Goal: Information Seeking & Learning: Learn about a topic

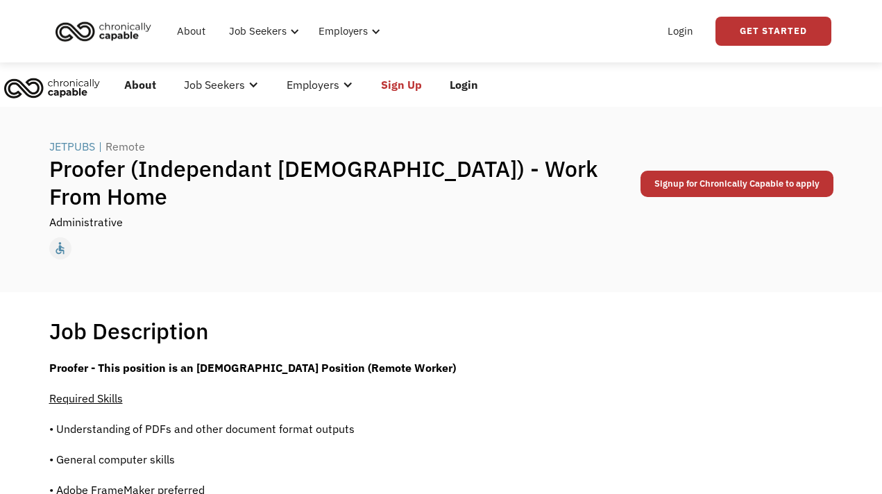
click at [234, 85] on div "Job Seekers" at bounding box center [214, 84] width 61 height 17
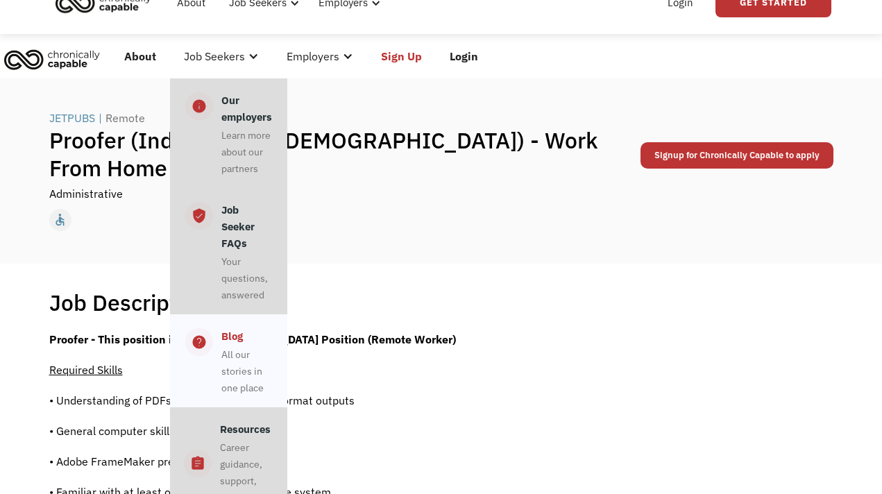
scroll to position [26, 0]
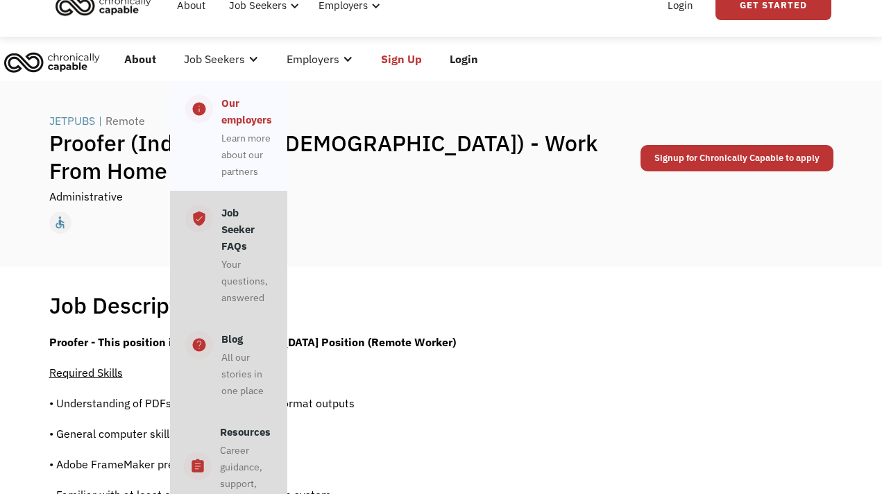
click at [241, 146] on div "Learn more about our partners" at bounding box center [246, 155] width 51 height 50
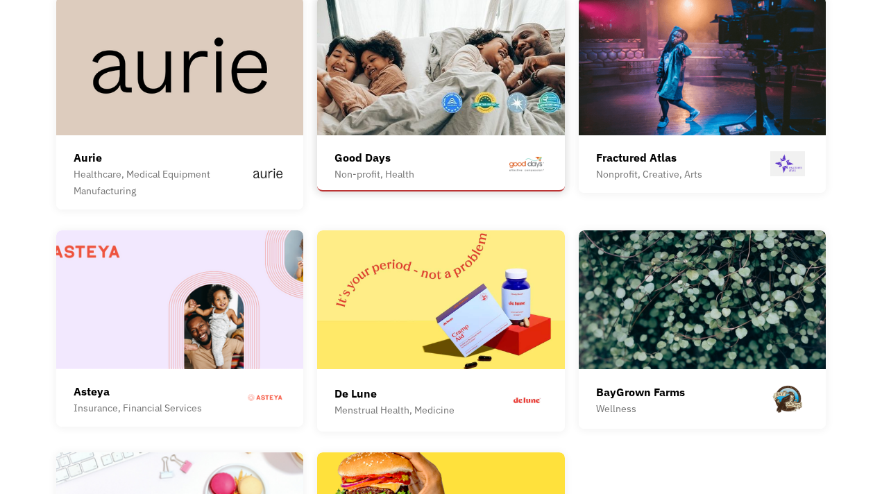
scroll to position [3566, 0]
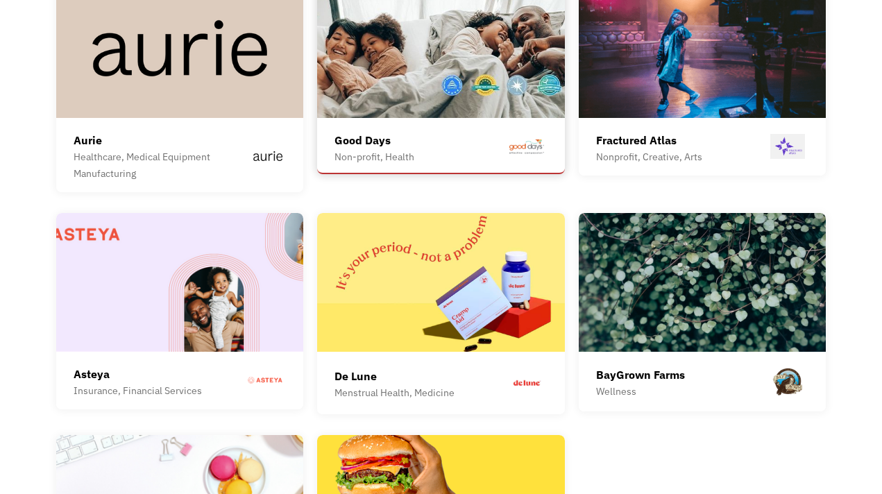
click at [394, 69] on img at bounding box center [441, 48] width 248 height 139
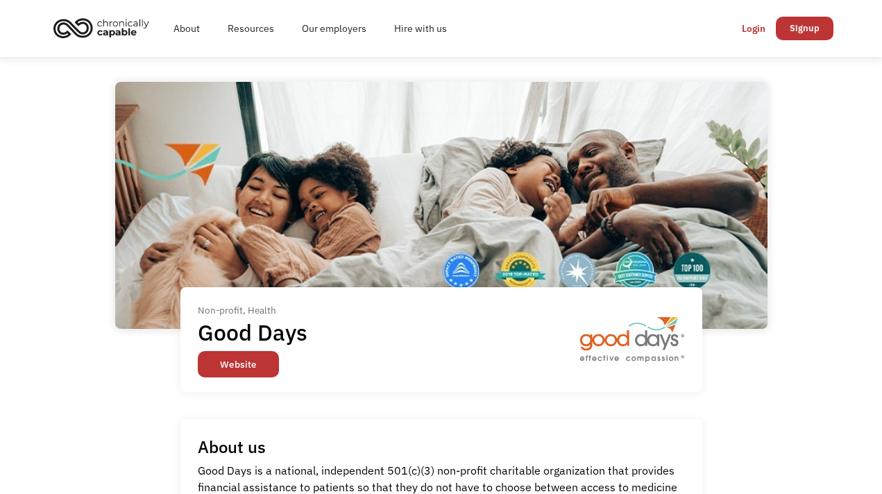
click at [258, 367] on link "Website" at bounding box center [238, 364] width 81 height 26
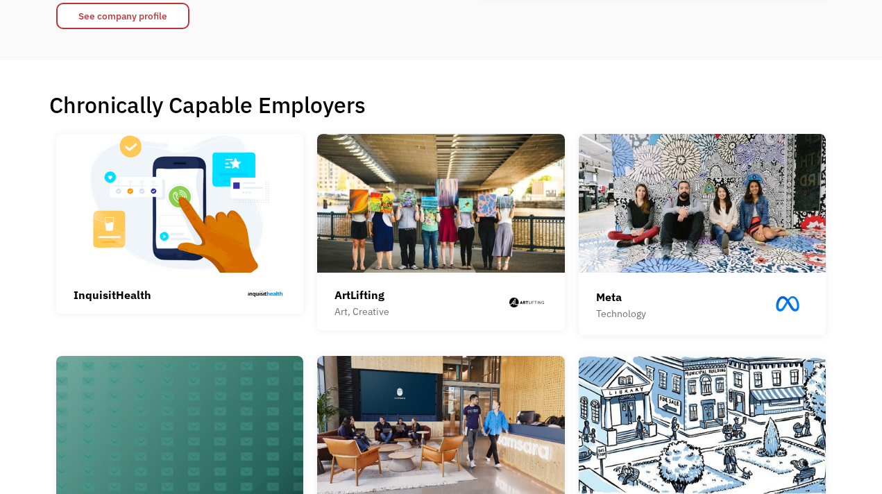
scroll to position [253, 0]
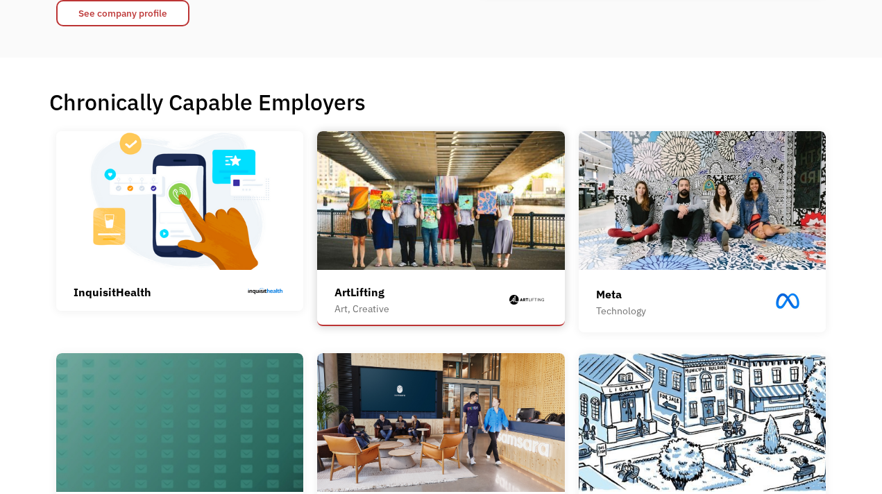
click at [469, 209] on img at bounding box center [441, 200] width 248 height 139
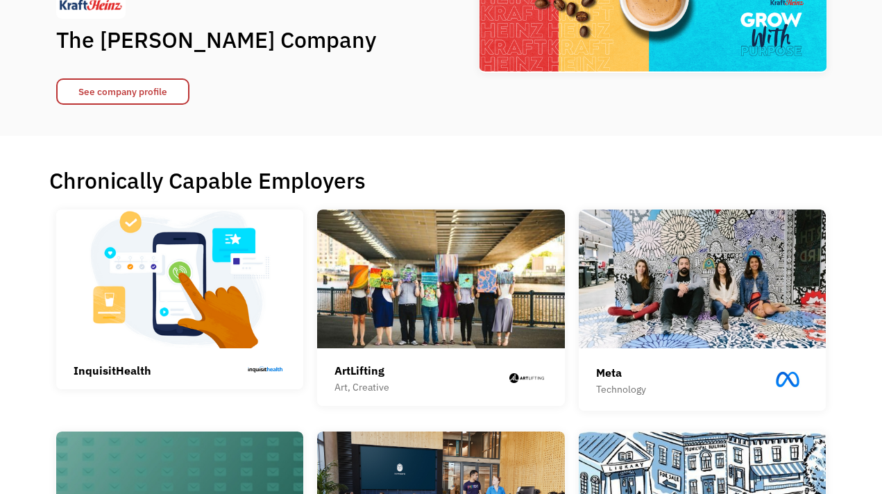
scroll to position [192, 0]
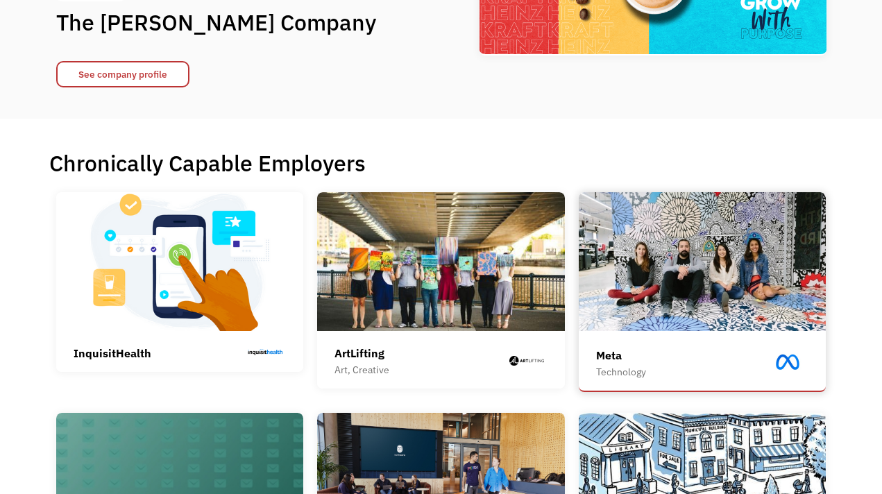
click at [783, 271] on img at bounding box center [703, 261] width 248 height 139
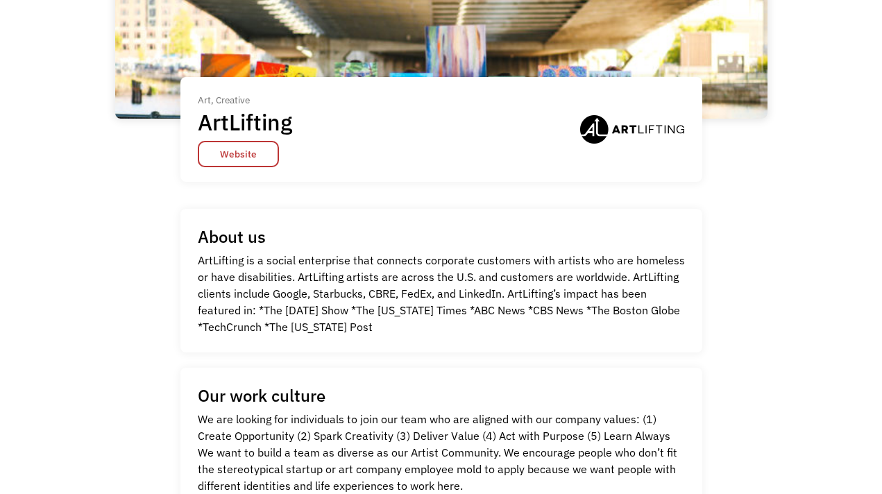
scroll to position [226, 0]
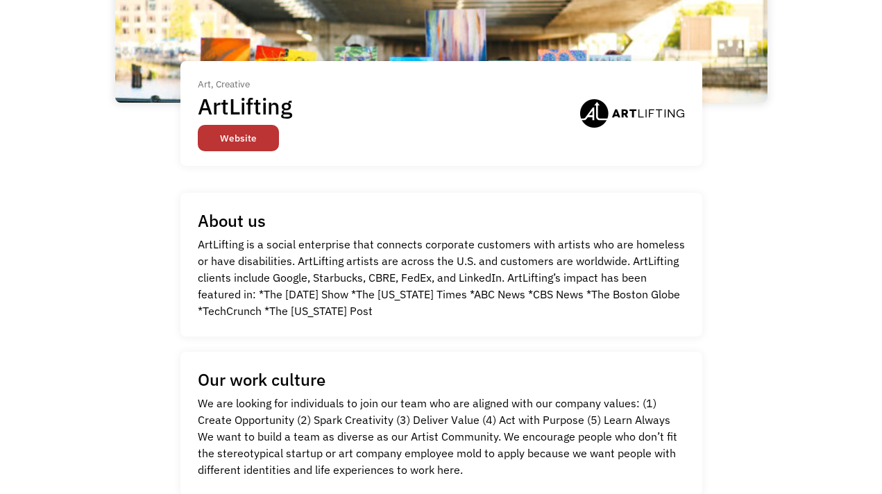
click at [253, 146] on link "Website" at bounding box center [238, 138] width 81 height 26
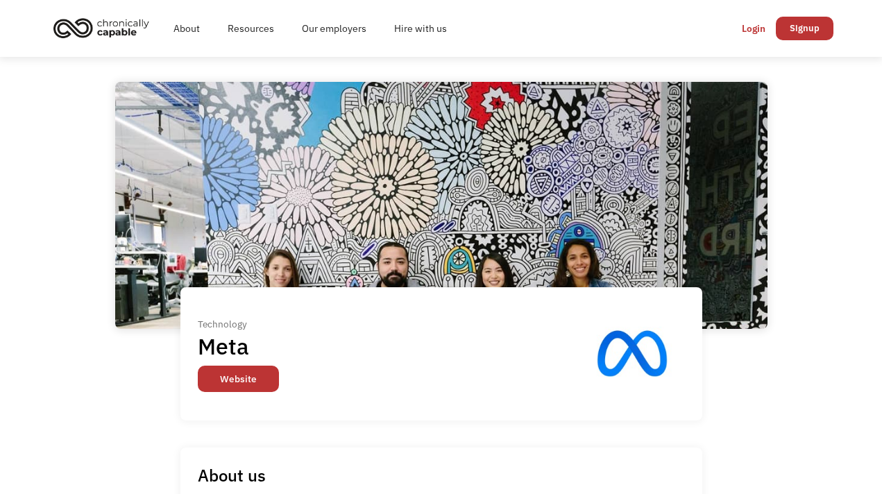
click at [255, 378] on link "Website" at bounding box center [238, 379] width 81 height 26
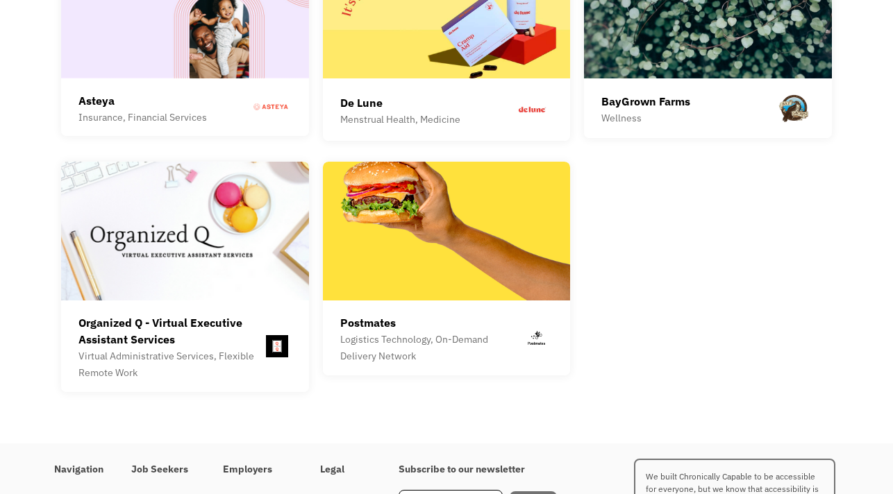
scroll to position [3845, 0]
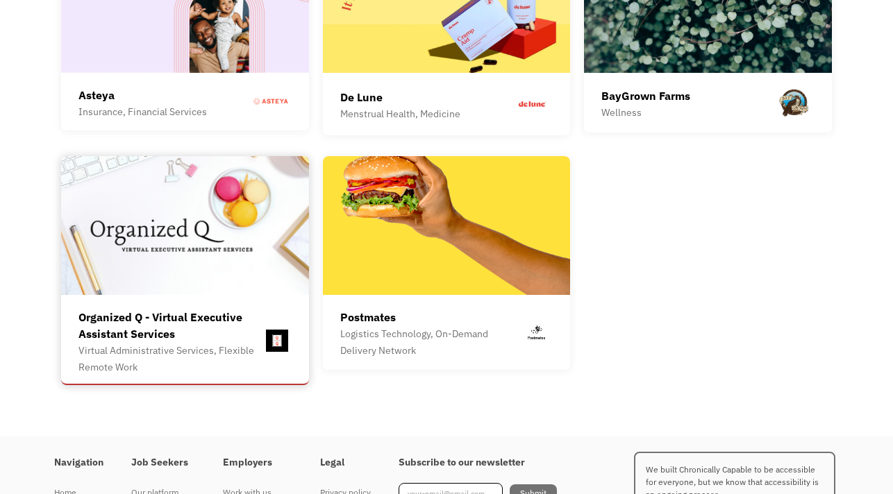
click at [146, 314] on div "Organized Q - Virtual Executive Assistant Services" at bounding box center [170, 325] width 184 height 33
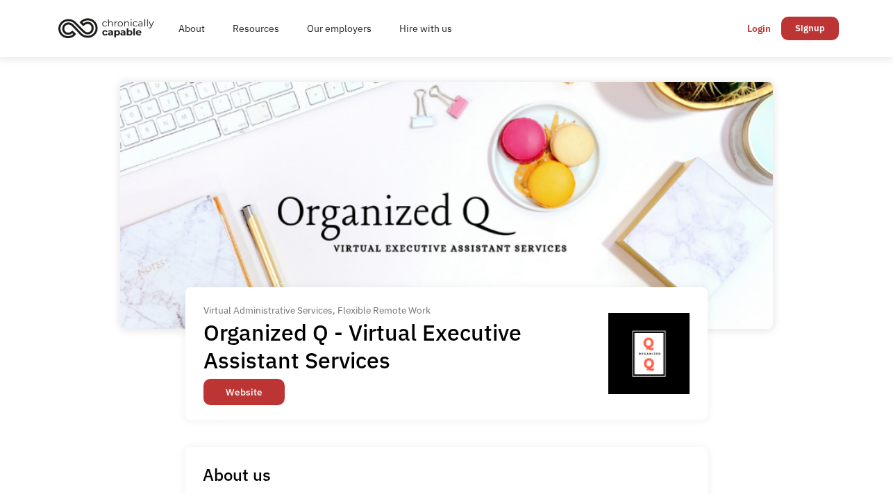
click at [239, 398] on link "Website" at bounding box center [243, 392] width 81 height 26
